Goal: Navigation & Orientation: Find specific page/section

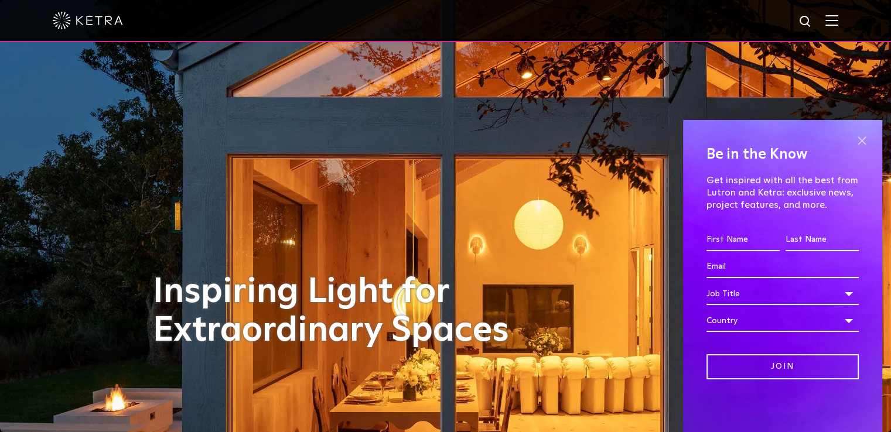
click at [866, 142] on span at bounding box center [862, 141] width 18 height 18
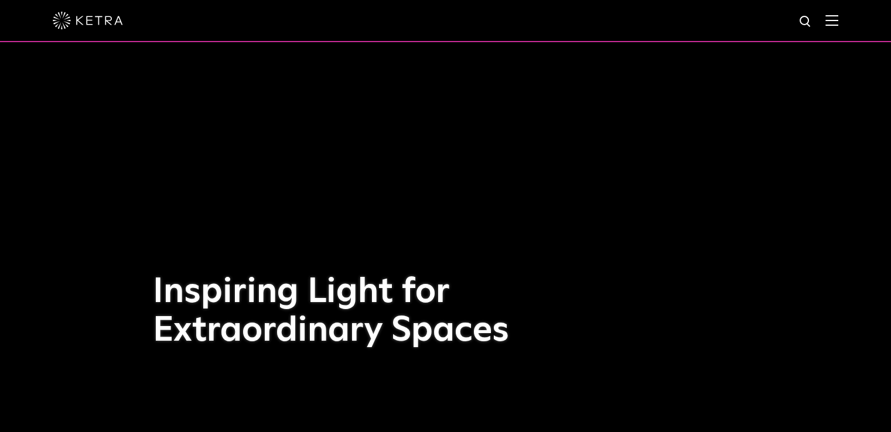
click at [838, 15] on img at bounding box center [831, 20] width 13 height 11
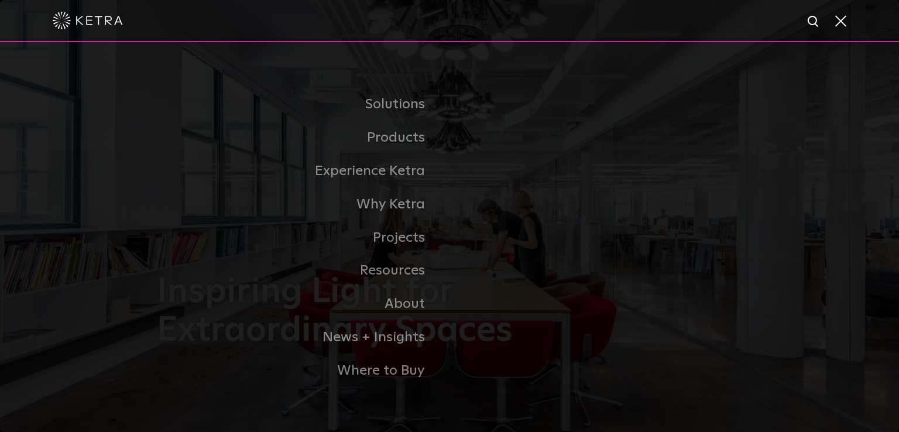
click at [843, 25] on span at bounding box center [840, 21] width 13 height 12
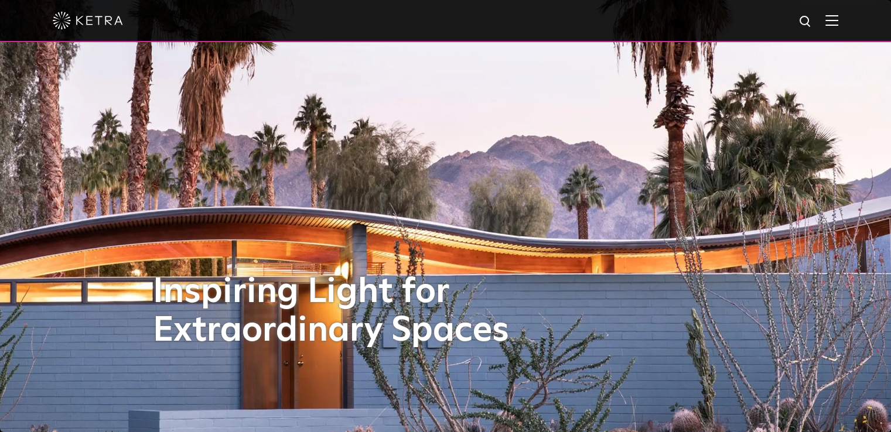
click at [835, 25] on img at bounding box center [831, 20] width 13 height 11
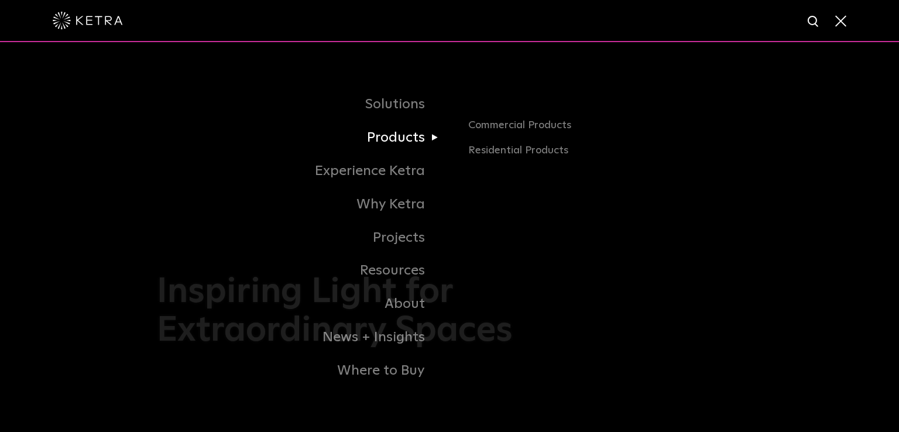
click at [417, 141] on link "Products" at bounding box center [303, 137] width 293 height 33
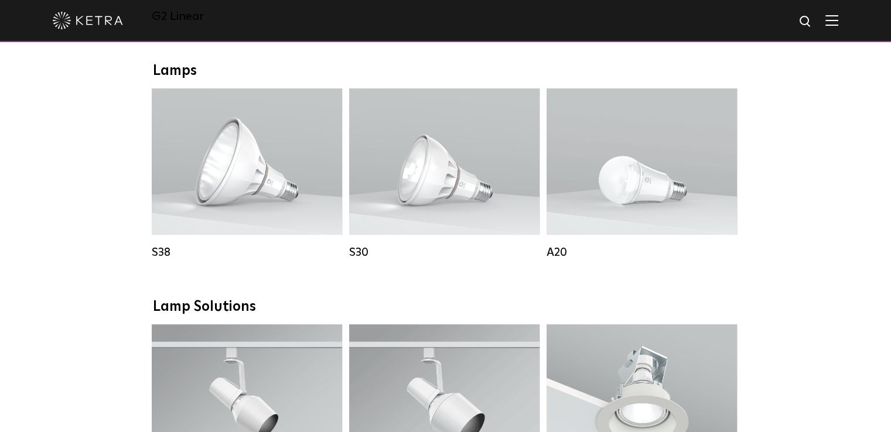
scroll to position [761, 0]
